Goal: Navigation & Orientation: Understand site structure

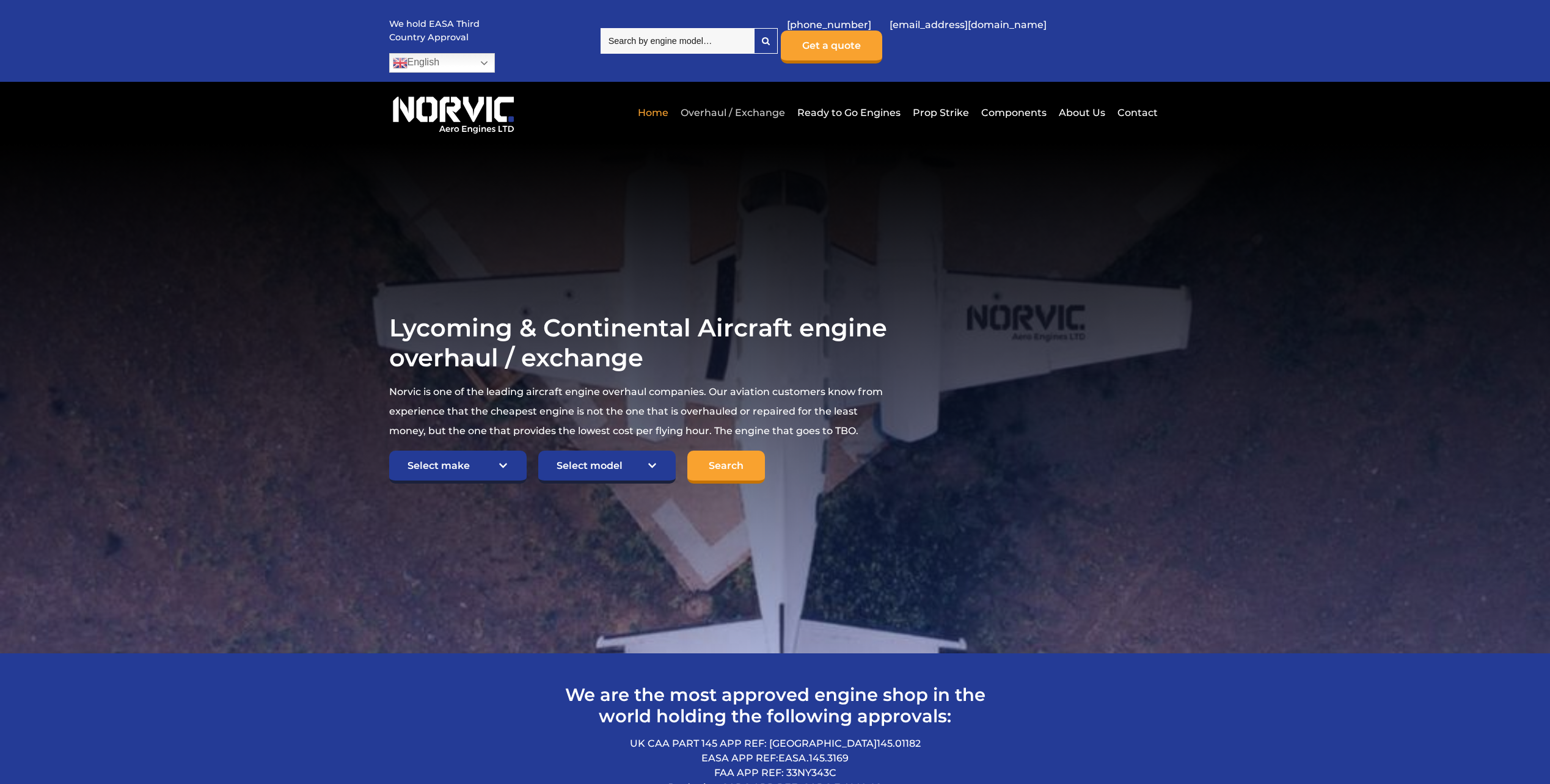
click at [763, 98] on link "Overhaul / Exchange" at bounding box center [732, 112] width 110 height 30
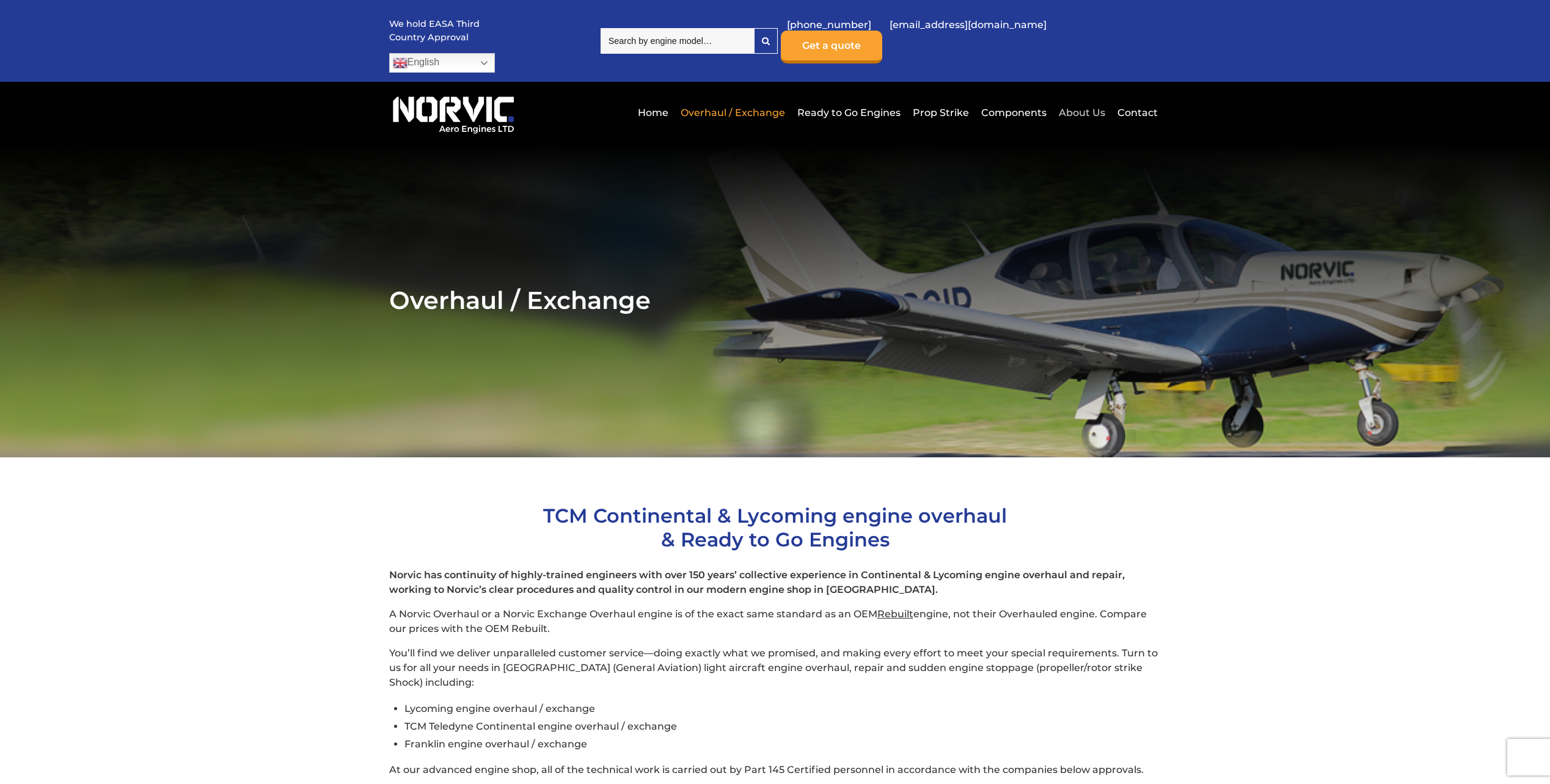
click at [1062, 98] on link "About Us" at bounding box center [1082, 112] width 53 height 30
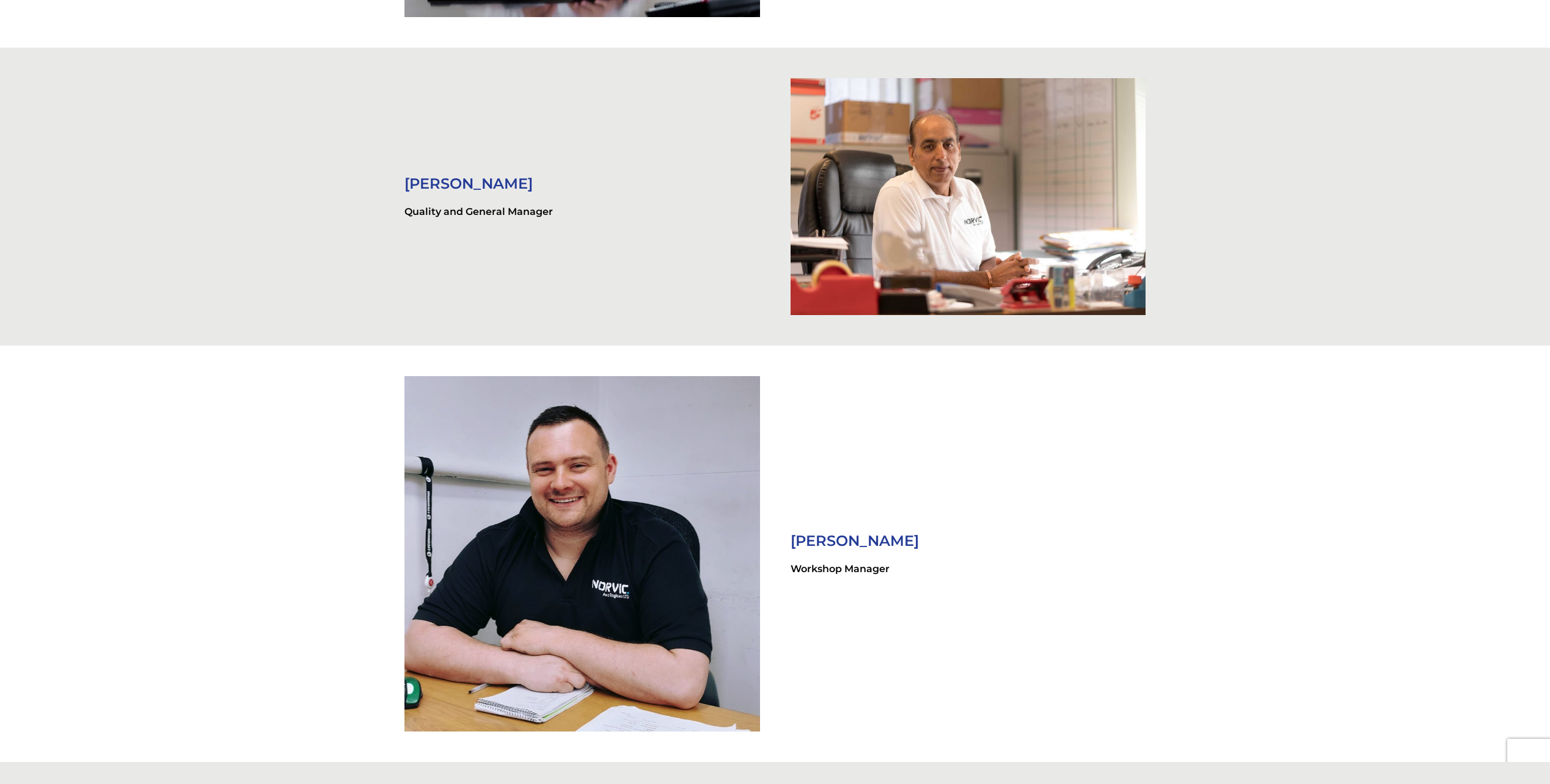
scroll to position [1832, 0]
